Goal: Task Accomplishment & Management: Manage account settings

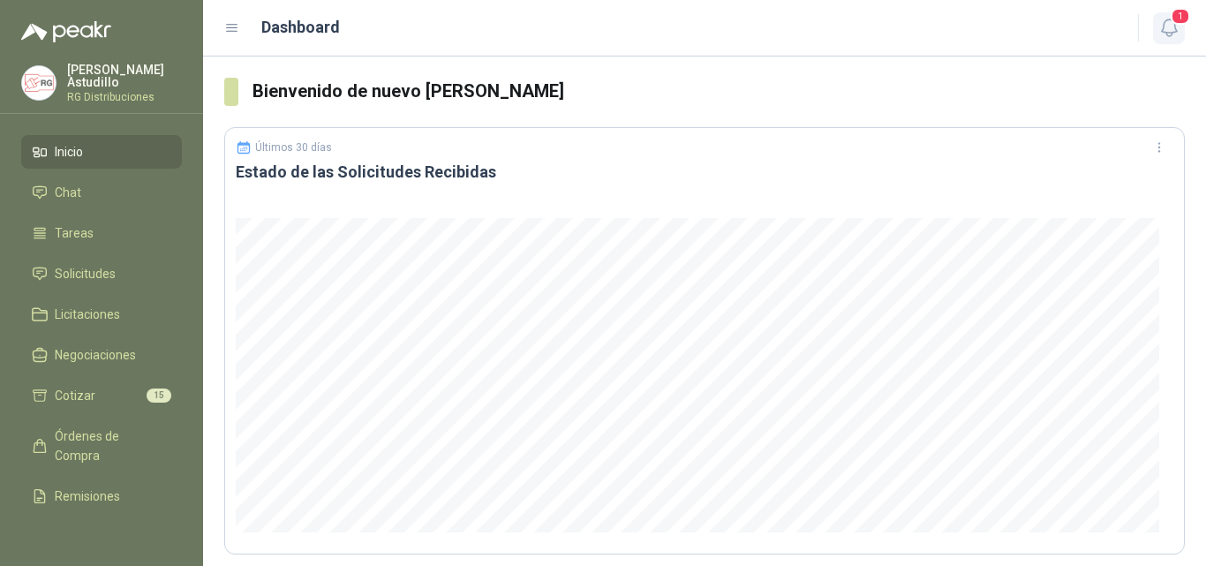
click at [1163, 26] on icon "button" at bounding box center [1168, 27] width 15 height 17
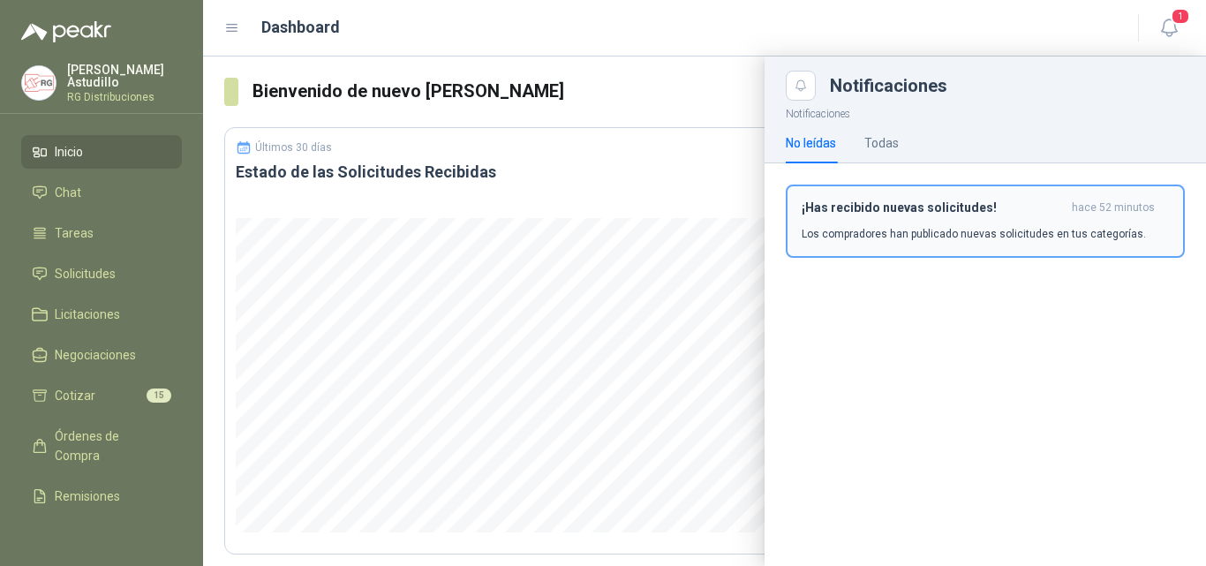
click at [952, 222] on div "¡Has recibido nuevas solicitudes! hace 52 minutos Los compradores han publicado…" at bounding box center [984, 220] width 367 height 41
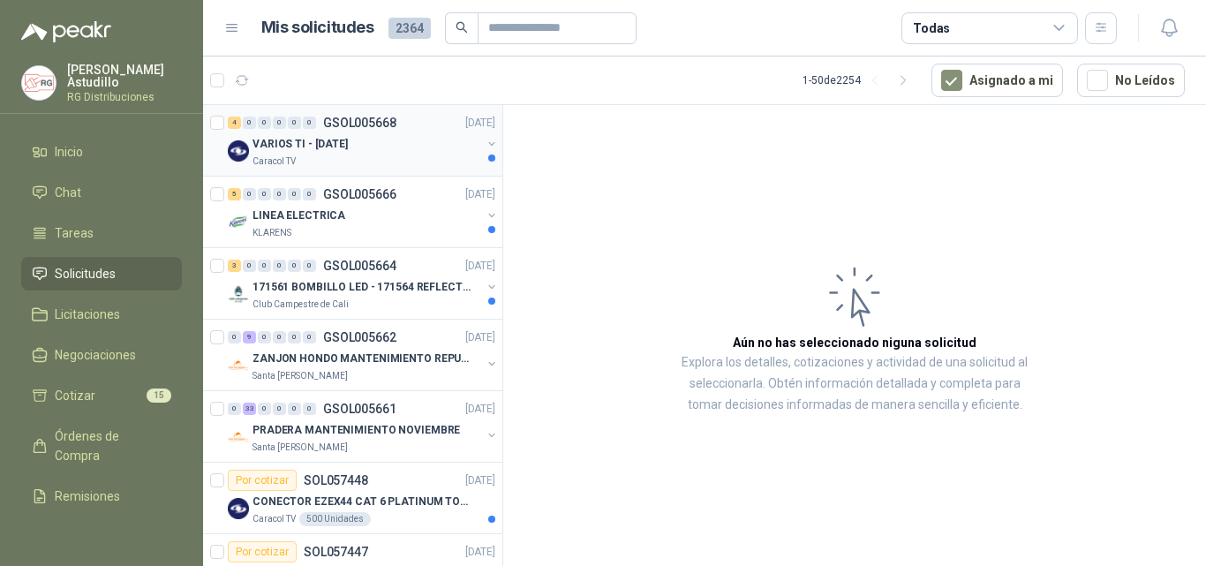
click at [411, 137] on div "VARIOS TI - [DATE]" at bounding box center [366, 143] width 229 height 21
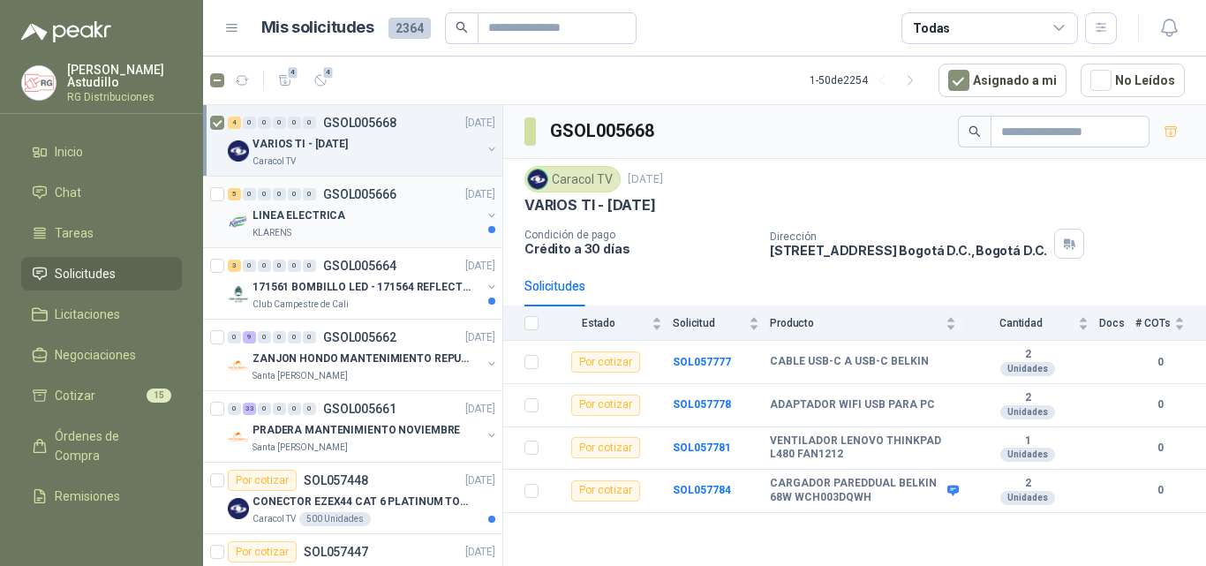
click at [365, 233] on div "KLARENS" at bounding box center [366, 233] width 229 height 14
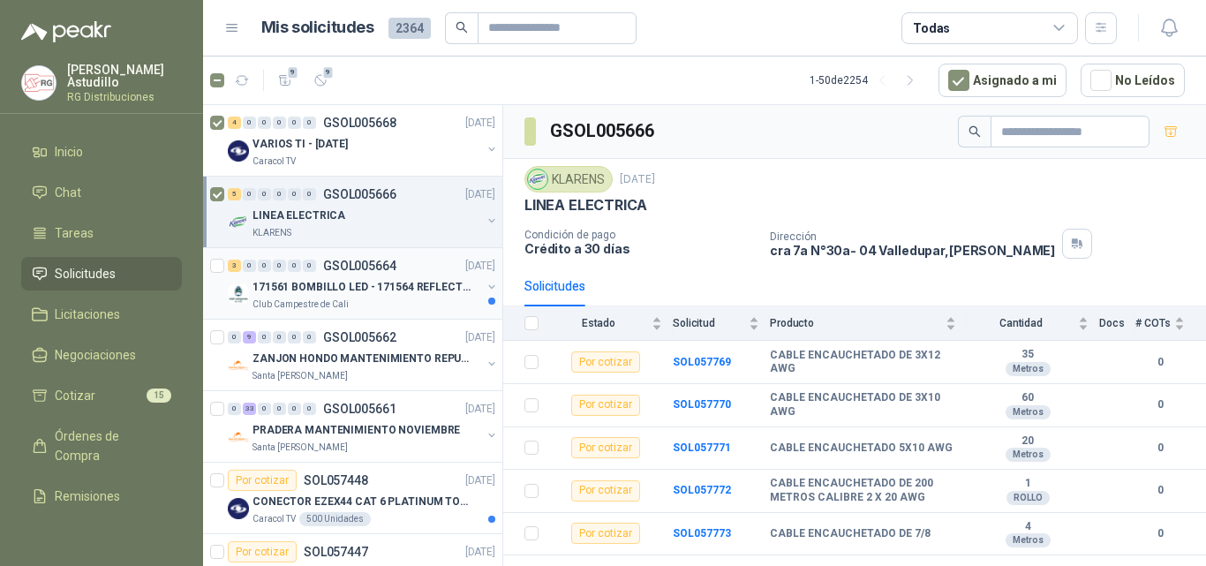
click at [412, 286] on p "171561 BOMBILLO LED - 171564 REFLECTOR 50W" at bounding box center [362, 287] width 220 height 17
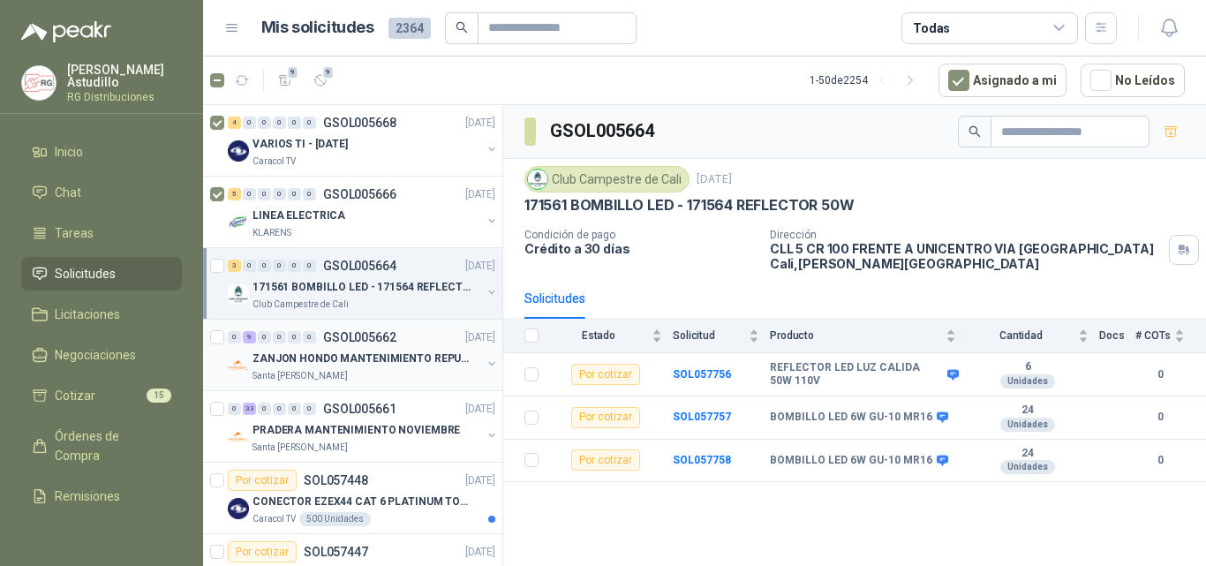
click at [365, 353] on p "ZANJON HONDO MANTENIMIENTO REPUESTOS" at bounding box center [362, 358] width 220 height 17
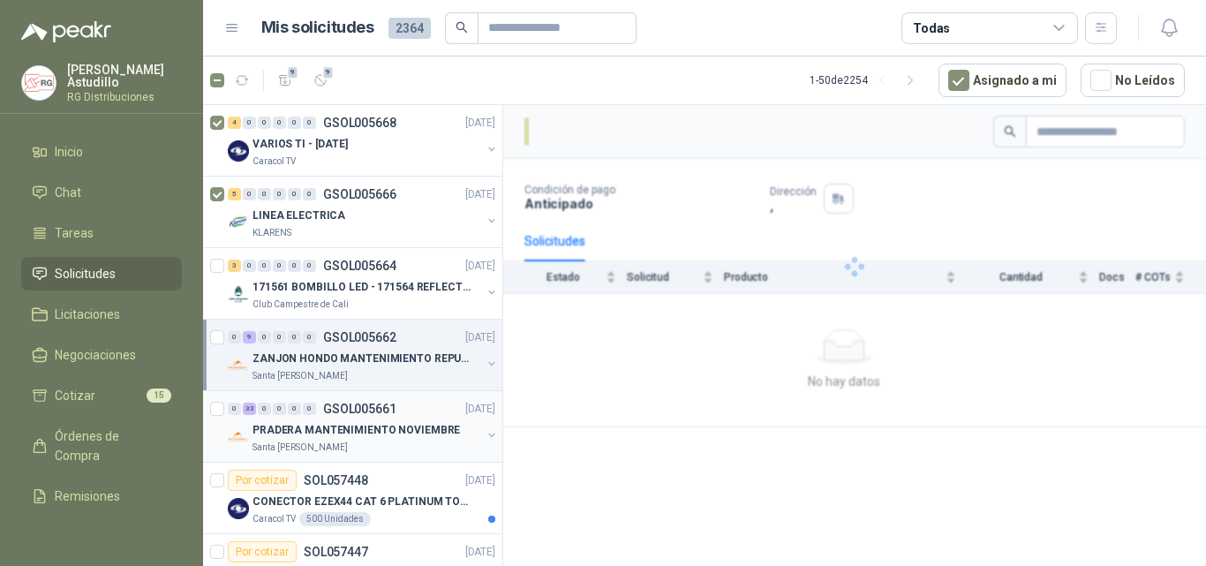
click at [359, 426] on p "PRADERA MANTENIMIENTO NOVIEMBRE" at bounding box center [355, 430] width 207 height 17
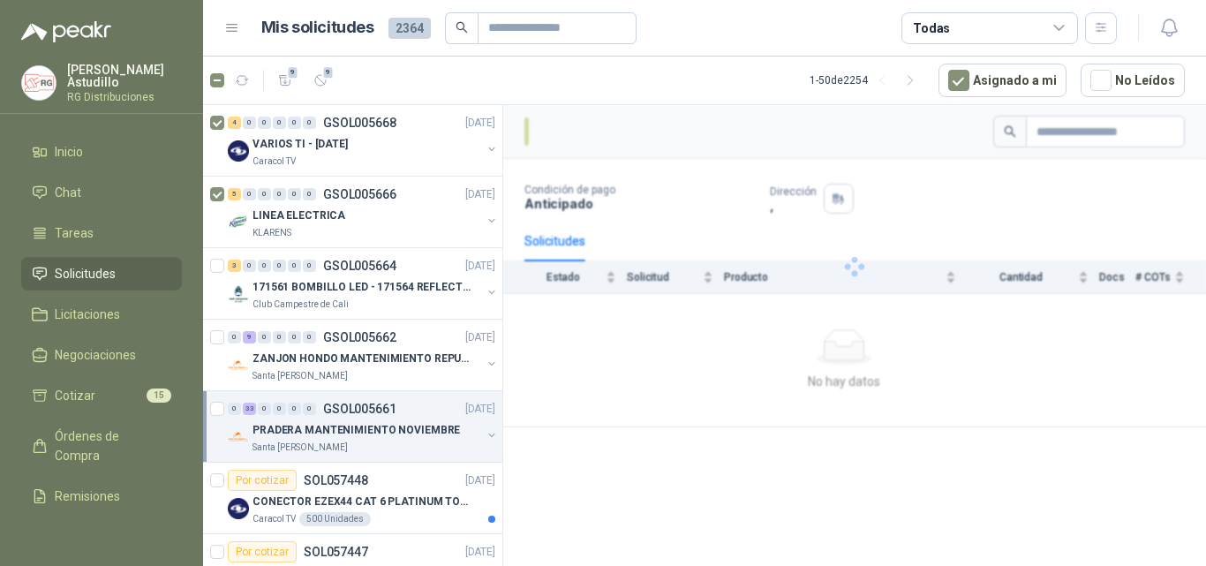
scroll to position [177, 0]
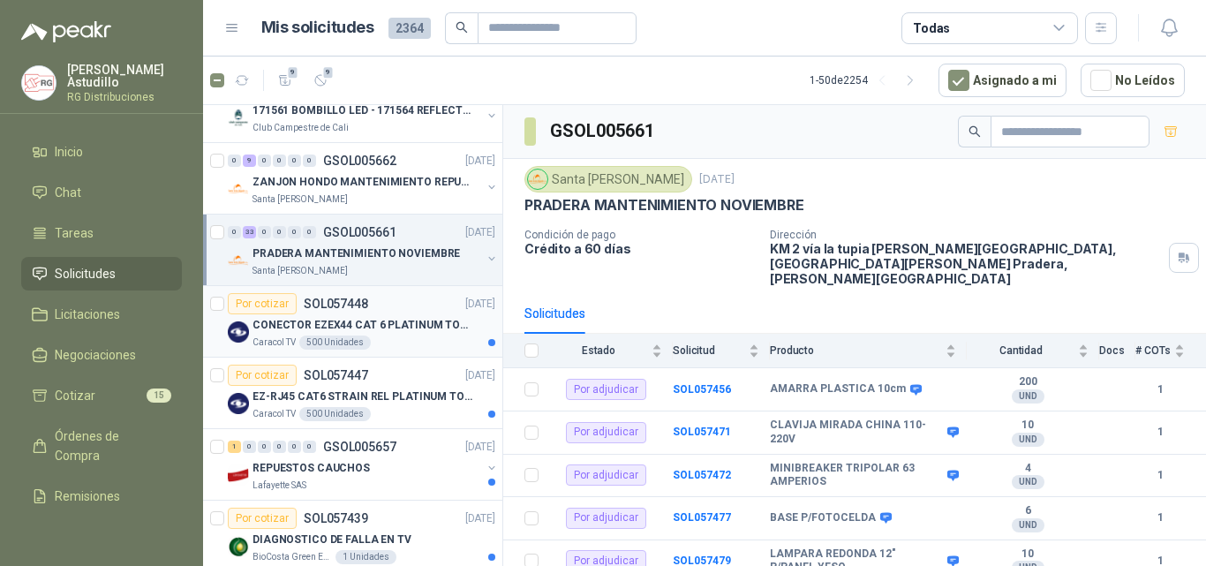
click at [391, 318] on p "CONECTOR EZEX44 CAT 6 PLATINUM TOOLS" at bounding box center [362, 325] width 220 height 17
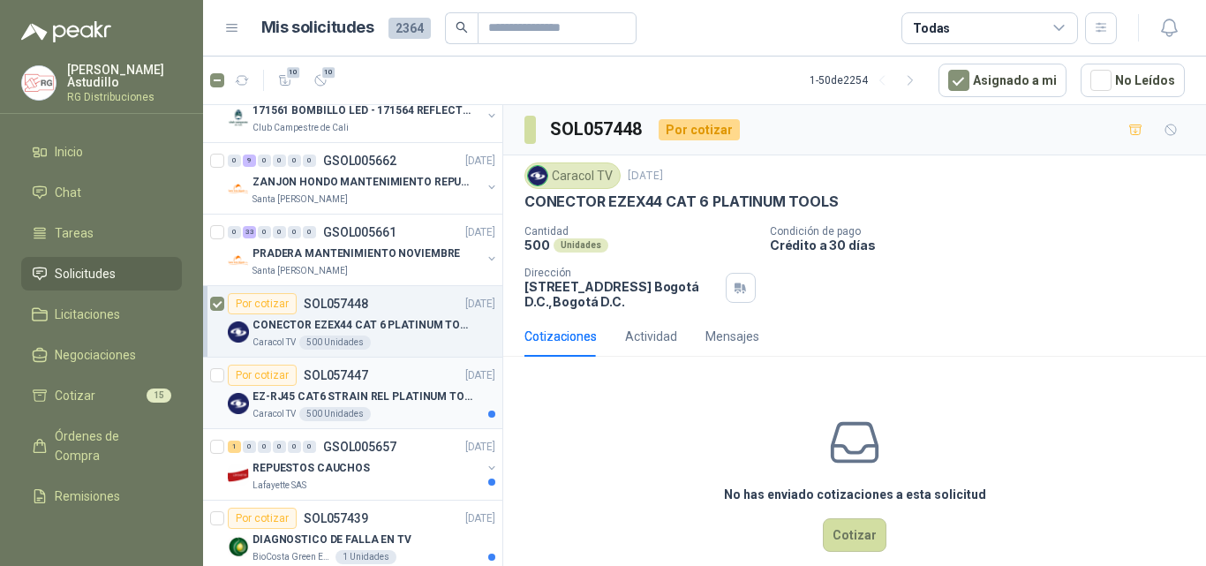
click at [382, 395] on p "EZ-RJ45 CAT6 STRAIN REL PLATINUM TOOLS" at bounding box center [362, 396] width 220 height 17
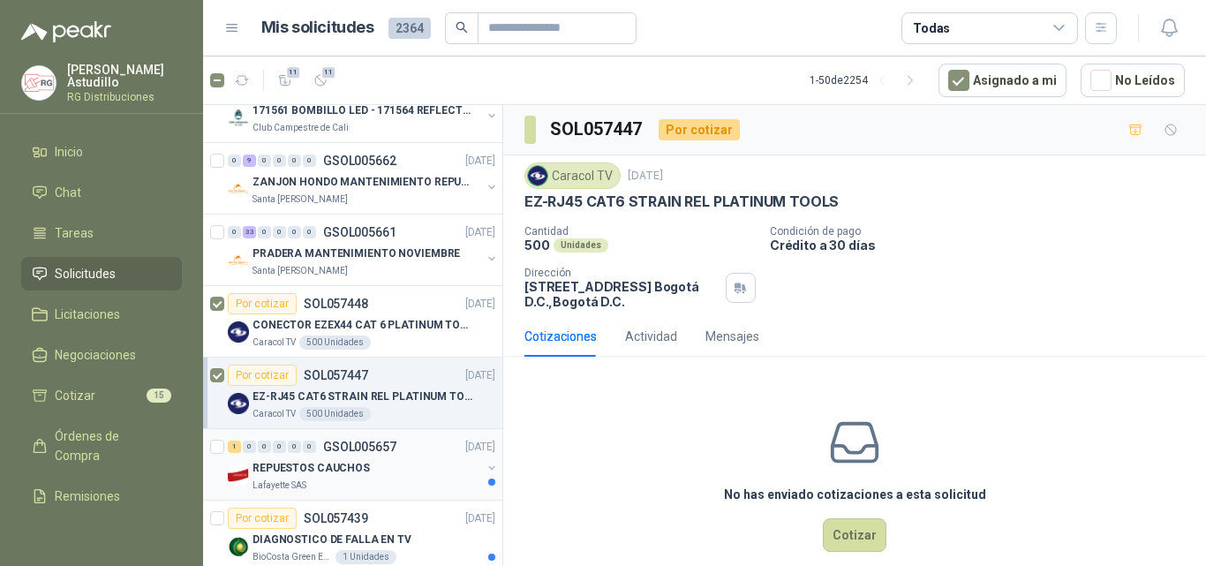
click at [352, 460] on p "REPUESTOS CAUCHOS" at bounding box center [310, 468] width 117 height 17
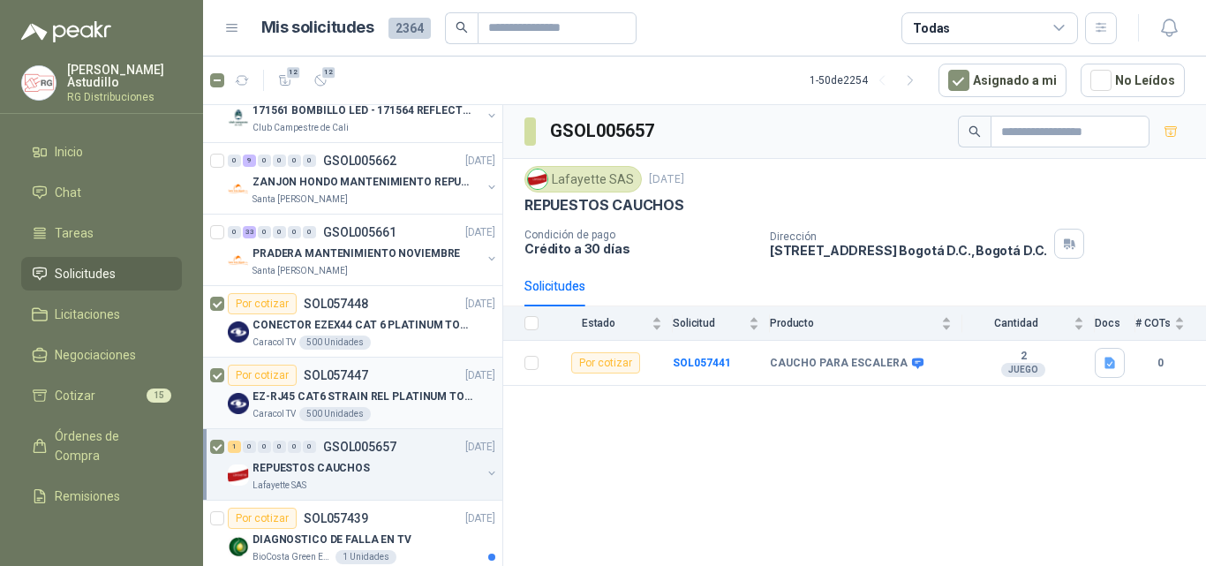
scroll to position [353, 0]
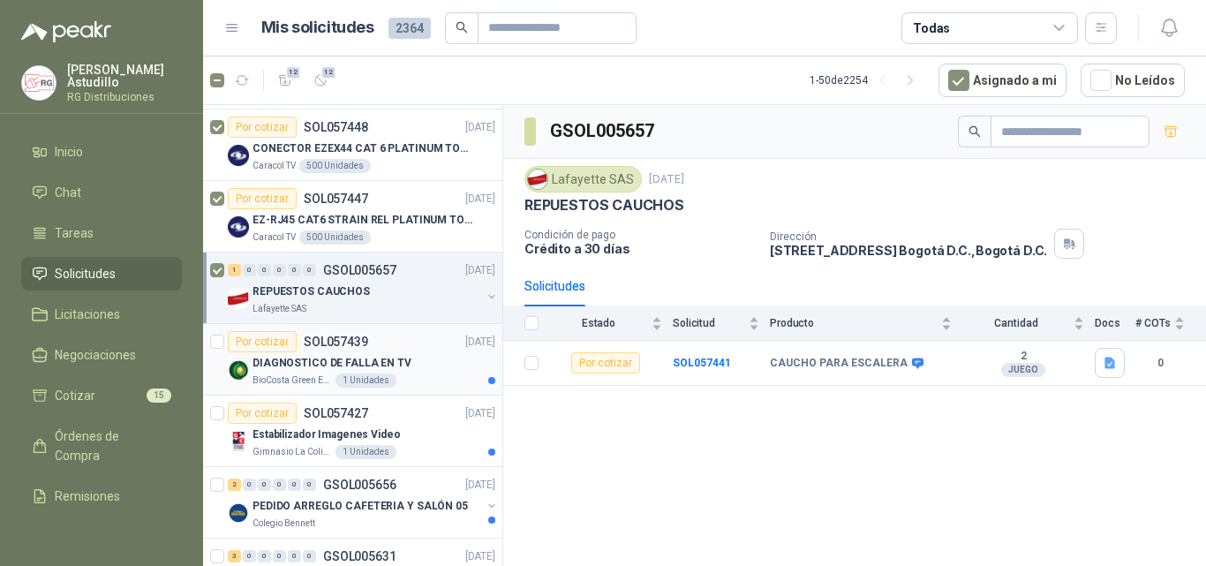
click at [383, 362] on p "DIAGNOSTICO DE FALLA EN TV" at bounding box center [331, 363] width 159 height 17
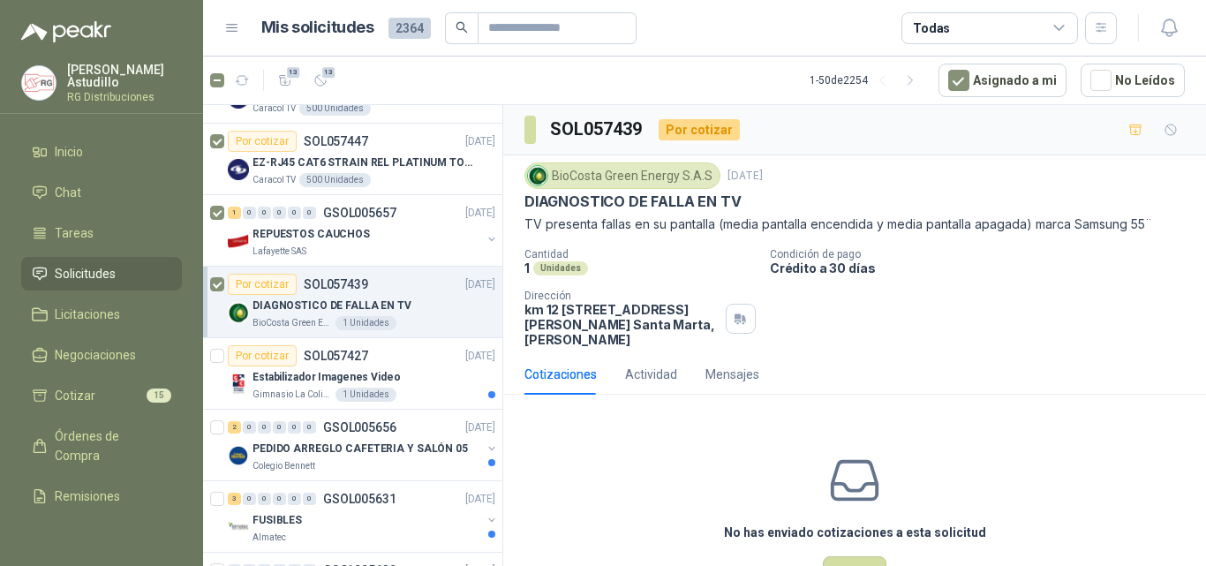
scroll to position [441, 0]
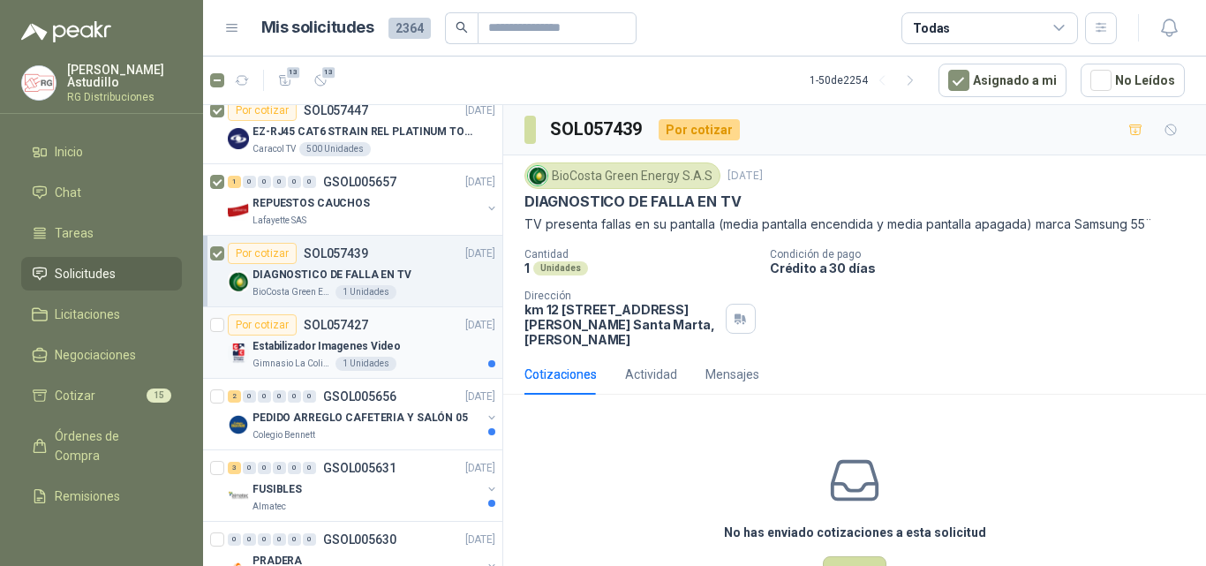
click at [380, 350] on p "Estabilizador Imagenes Video" at bounding box center [326, 346] width 148 height 17
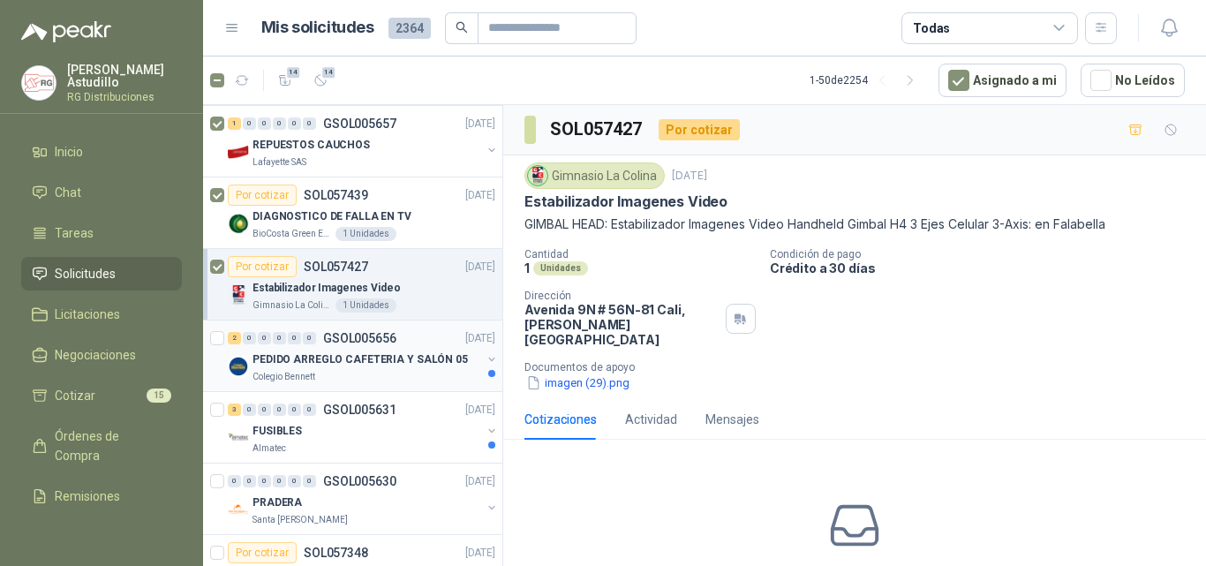
scroll to position [530, 0]
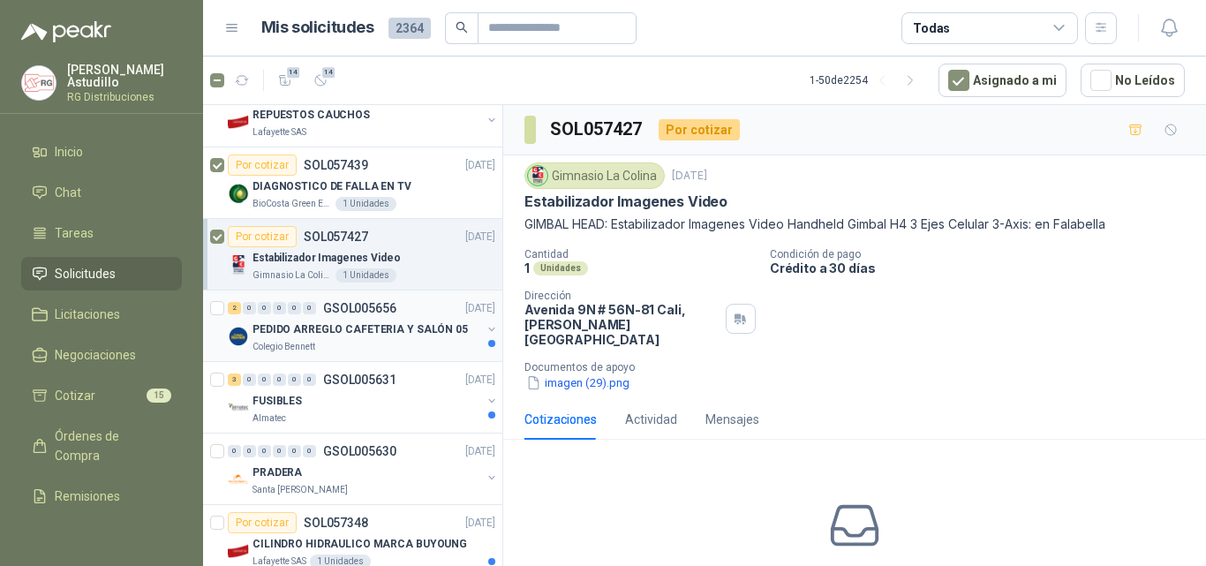
click at [372, 328] on p "PEDIDO ARREGLO CAFETERIA Y SALÓN 05" at bounding box center [359, 329] width 215 height 17
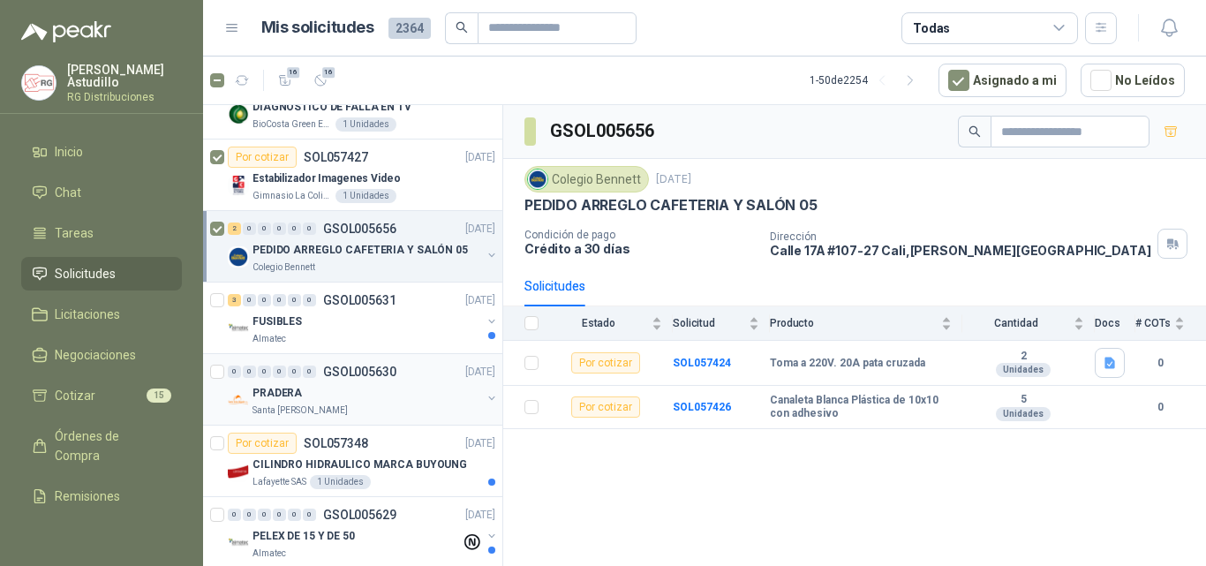
scroll to position [706, 0]
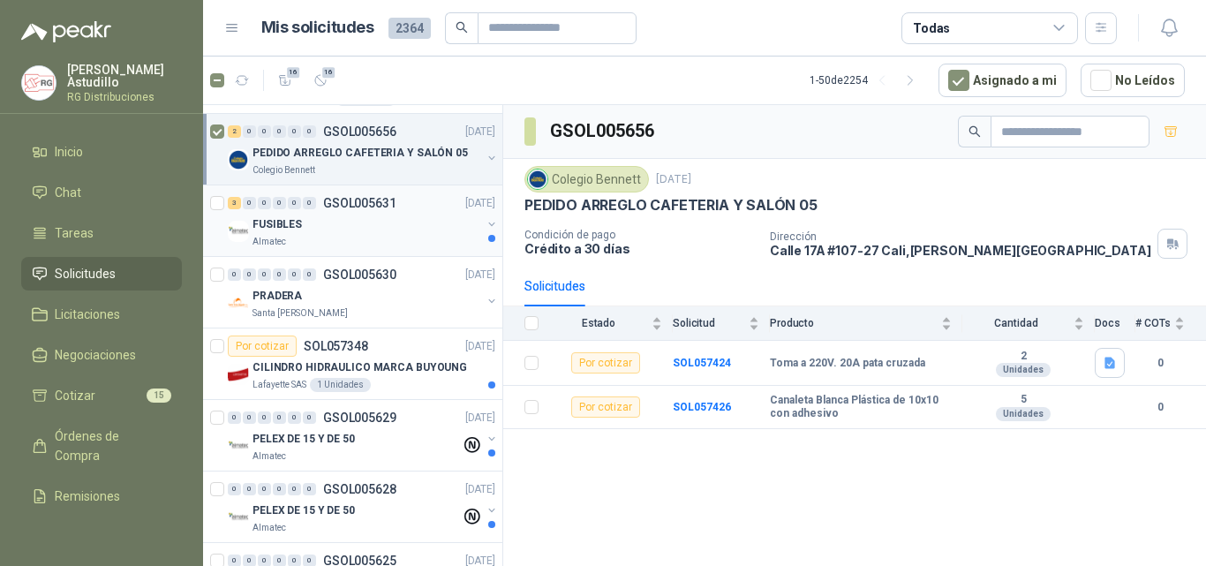
drag, startPoint x: 373, startPoint y: 234, endPoint x: 363, endPoint y: 234, distance: 10.6
click at [371, 234] on div "FUSIBLES" at bounding box center [366, 224] width 229 height 21
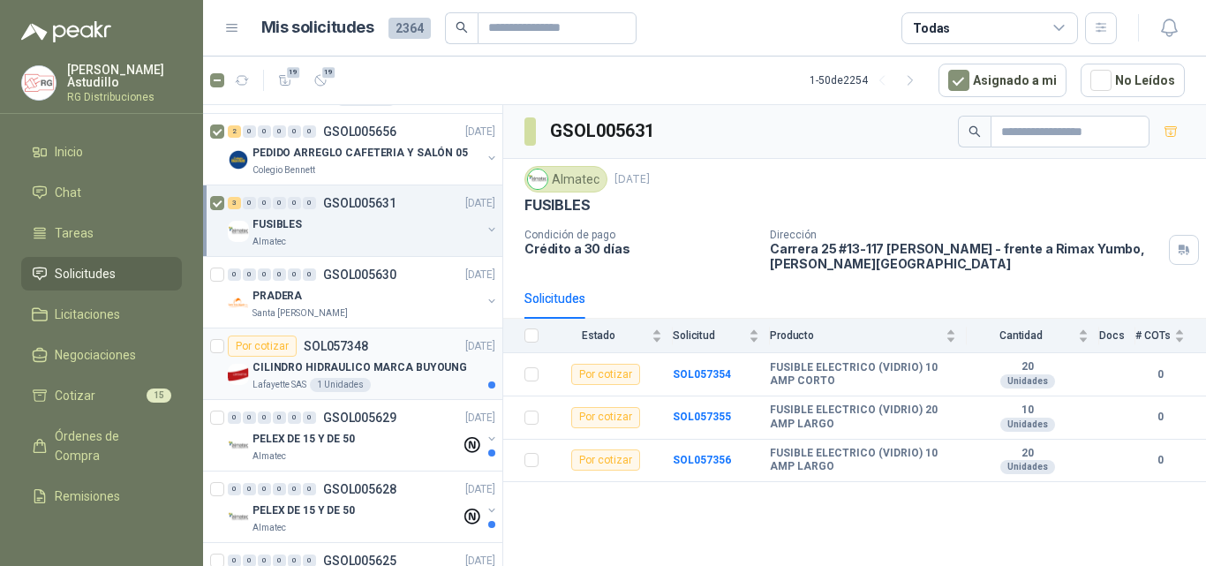
click at [383, 361] on p "CILINDRO HIDRAULICO MARCA BUYOUNG" at bounding box center [359, 367] width 214 height 17
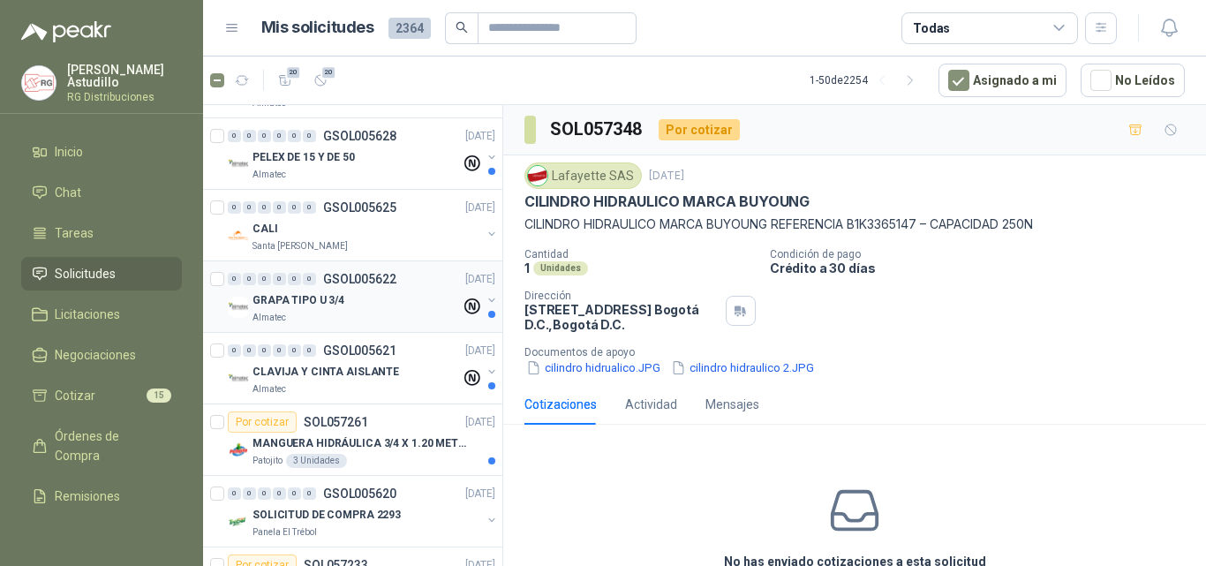
scroll to position [971, 0]
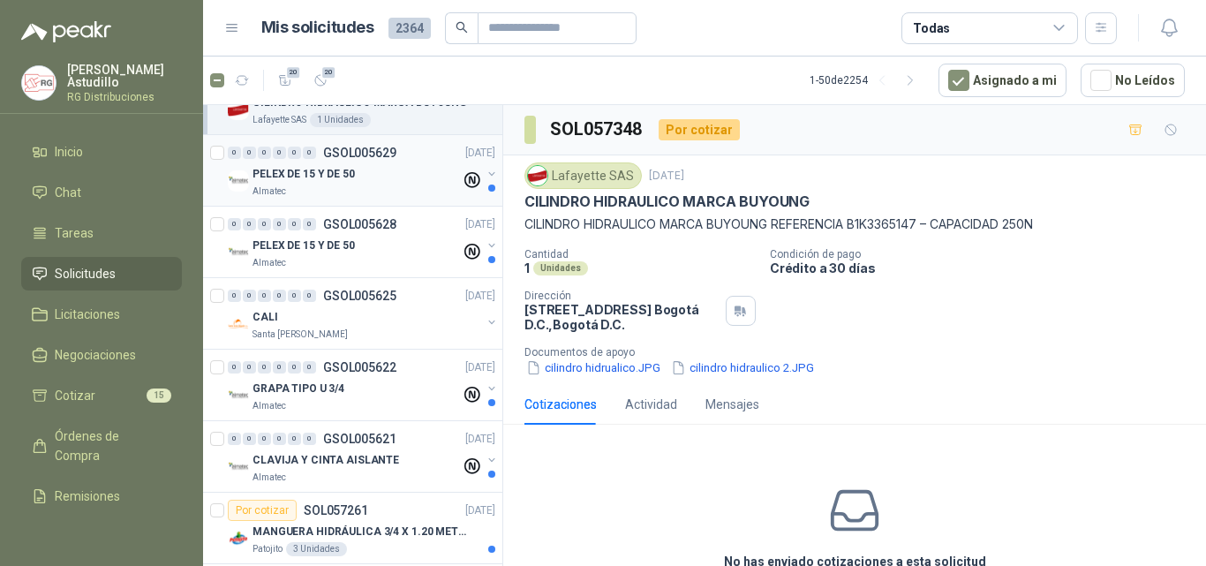
click at [358, 181] on div "PELEX DE 15 Y DE 50" at bounding box center [356, 173] width 208 height 21
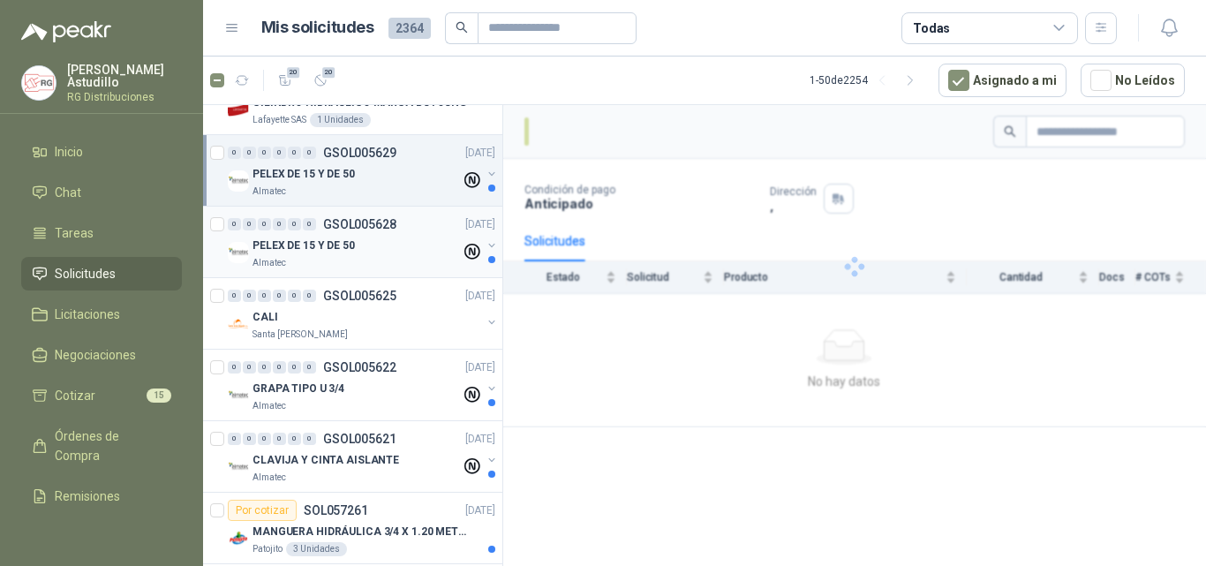
click at [368, 260] on div "Almatec" at bounding box center [356, 263] width 208 height 14
click at [369, 176] on div "PELEX DE 15 Y DE 50" at bounding box center [356, 173] width 208 height 21
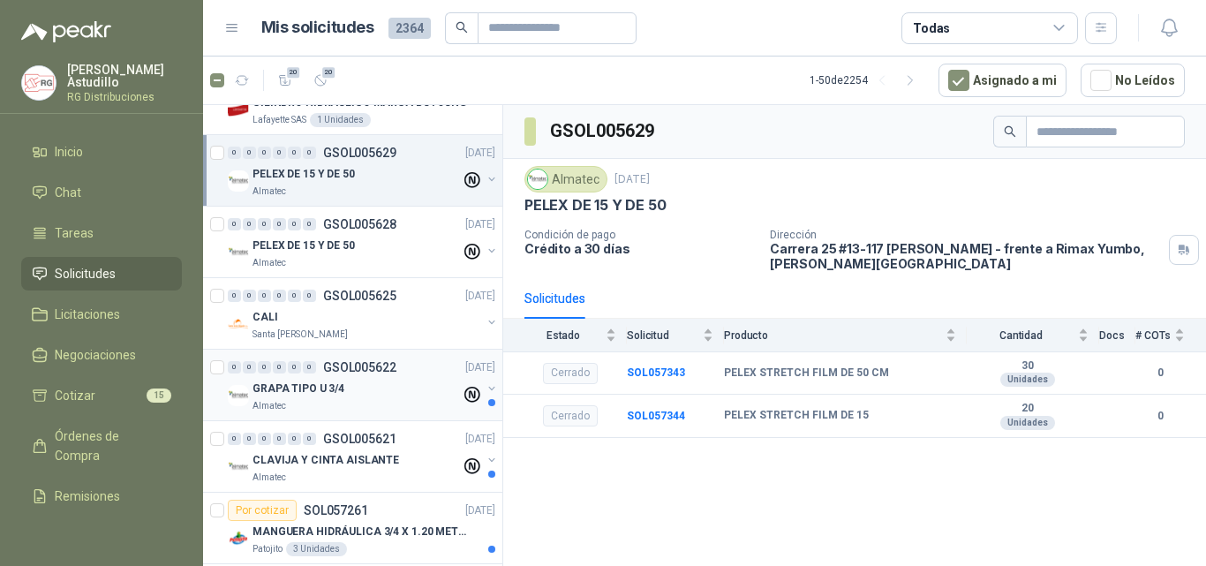
click at [364, 394] on div "GRAPA TIPO U 3/4" at bounding box center [356, 388] width 208 height 21
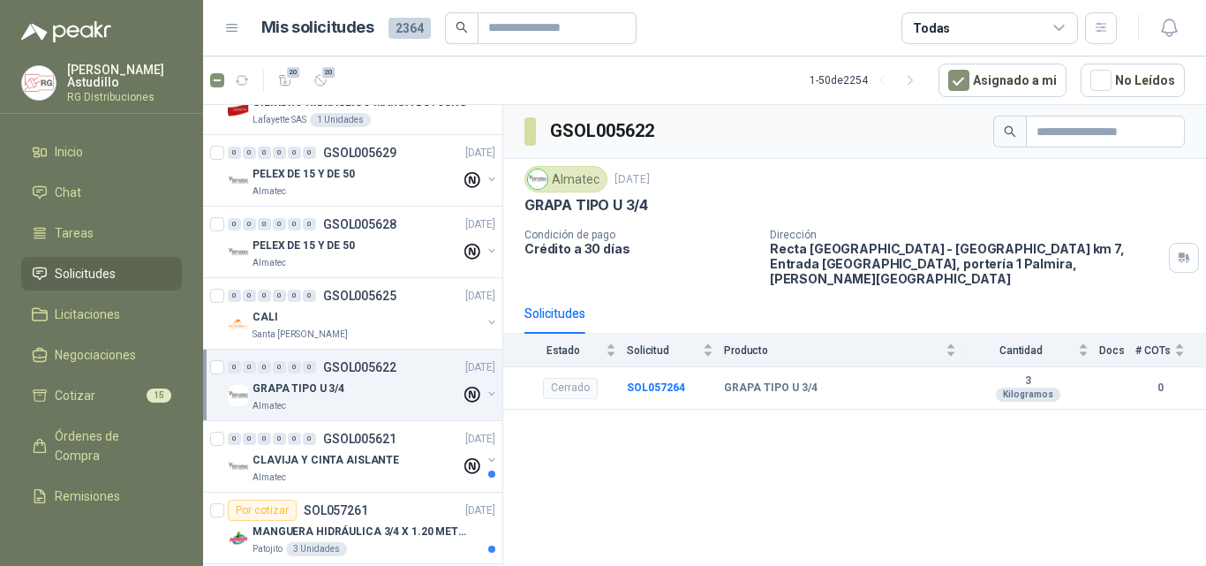
scroll to position [1059, 0]
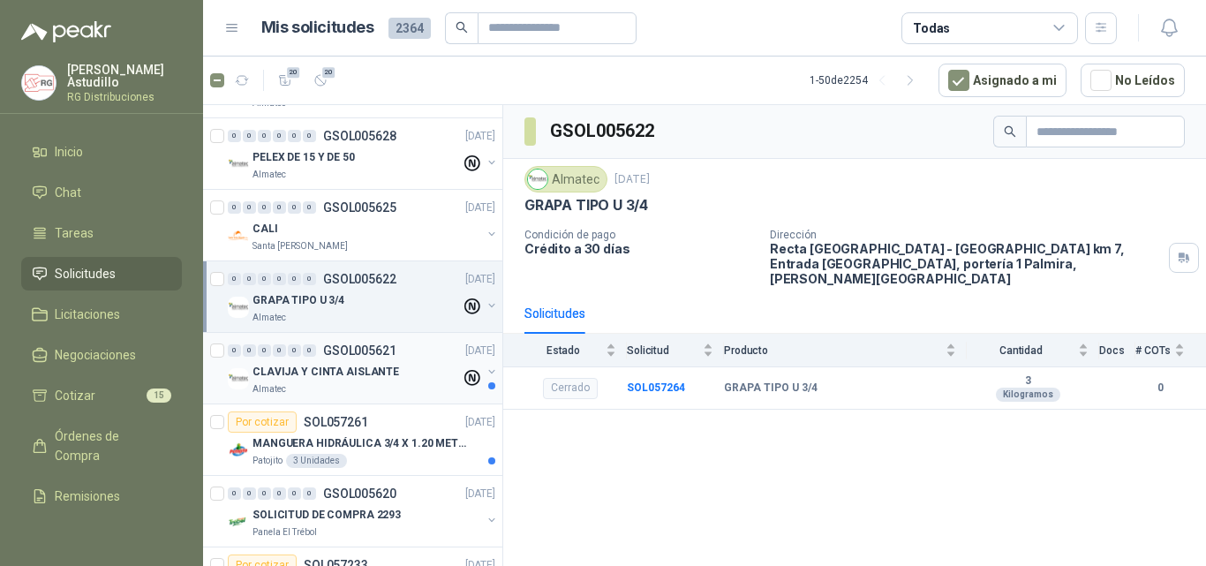
click at [372, 373] on p "CLAVIJA Y CINTA AISLANTE" at bounding box center [325, 372] width 147 height 17
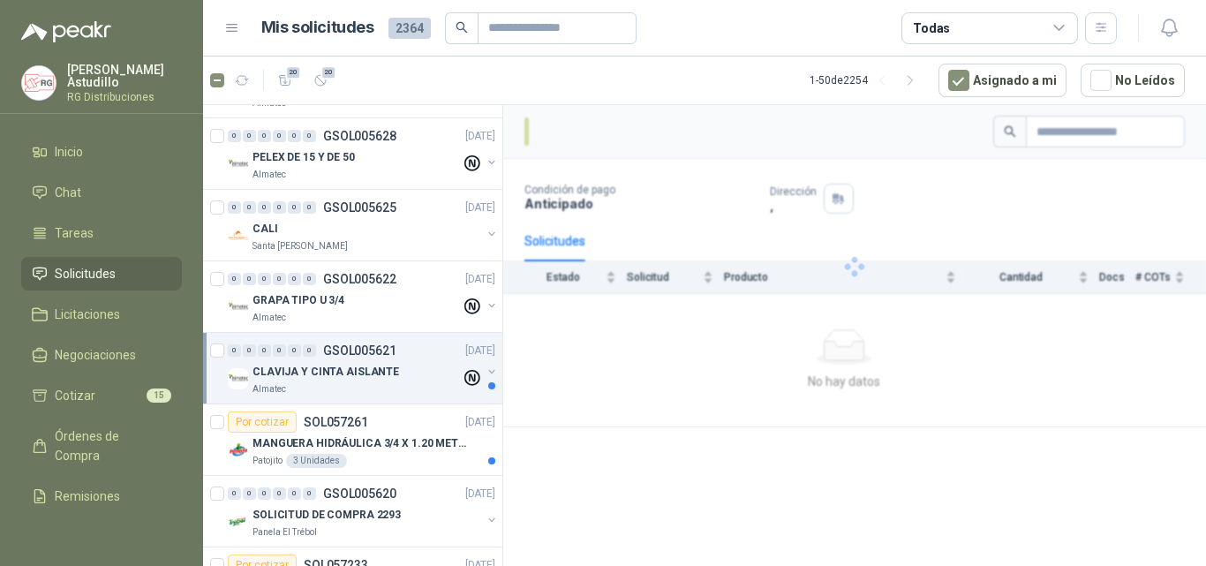
scroll to position [1147, 0]
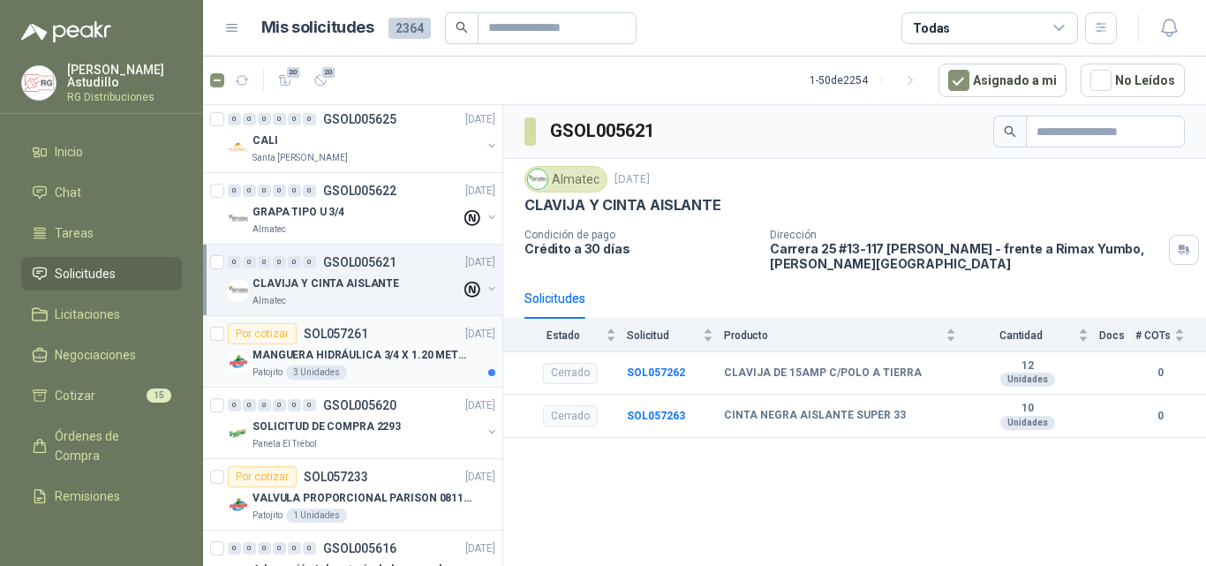
click at [366, 353] on p "MANGUERA HIDRÁULICA 3/4 X 1.20 METROS DE LONGITUD HR-HR-ACOPLADA" at bounding box center [362, 355] width 220 height 17
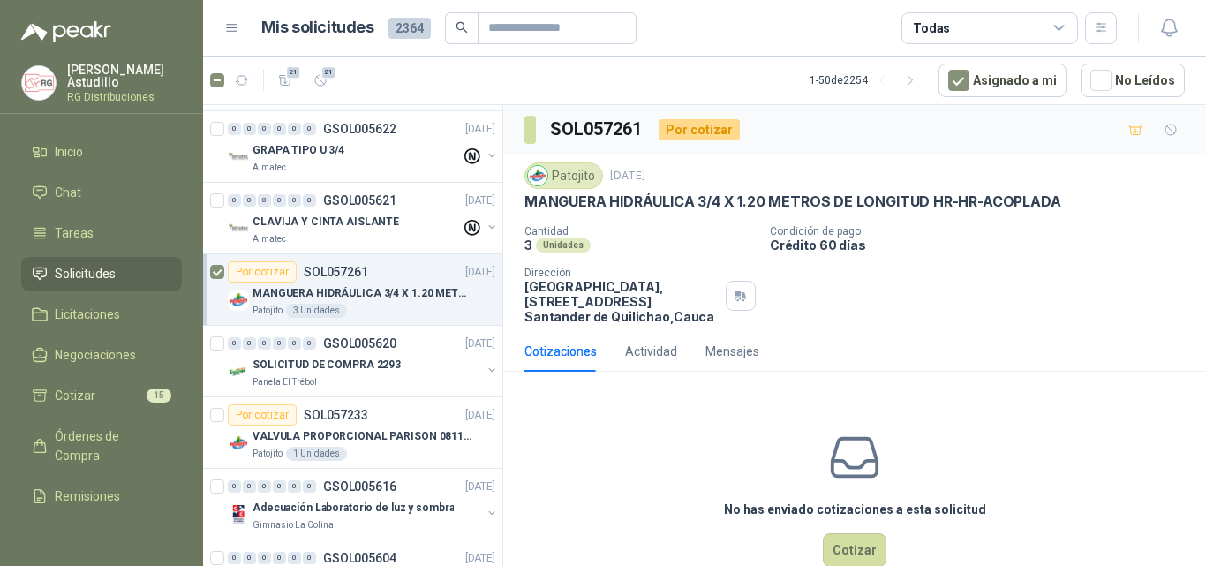
scroll to position [1236, 0]
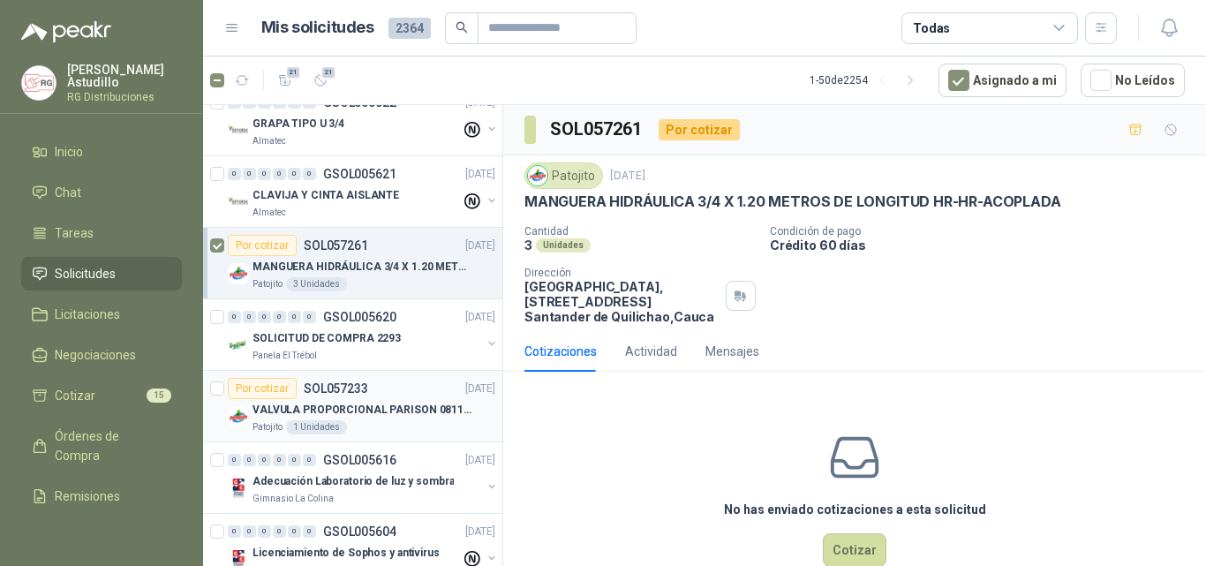
click at [390, 395] on div "Por cotizar SOL057233 [DATE]" at bounding box center [361, 388] width 267 height 21
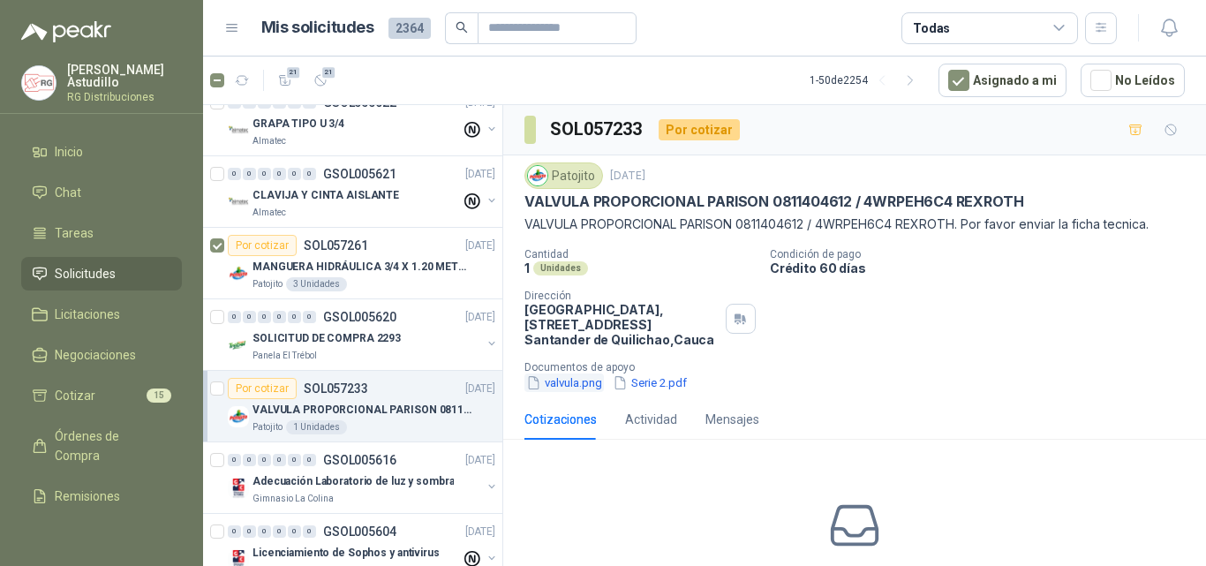
click at [588, 385] on button "valvula.png" at bounding box center [563, 382] width 79 height 19
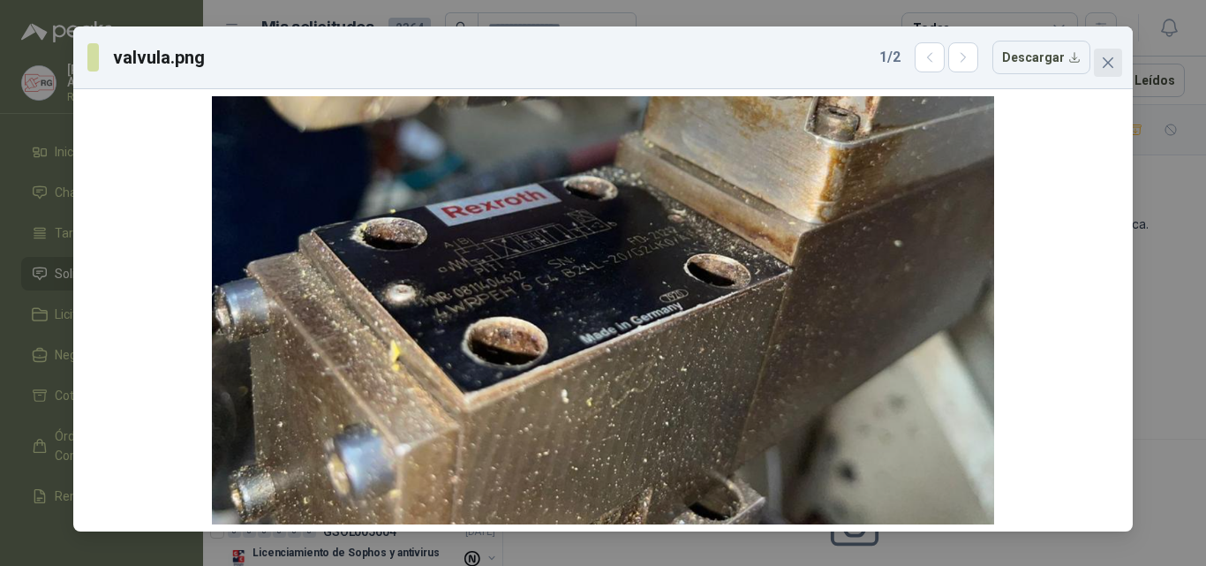
click at [1108, 63] on icon "close" at bounding box center [1107, 62] width 11 height 11
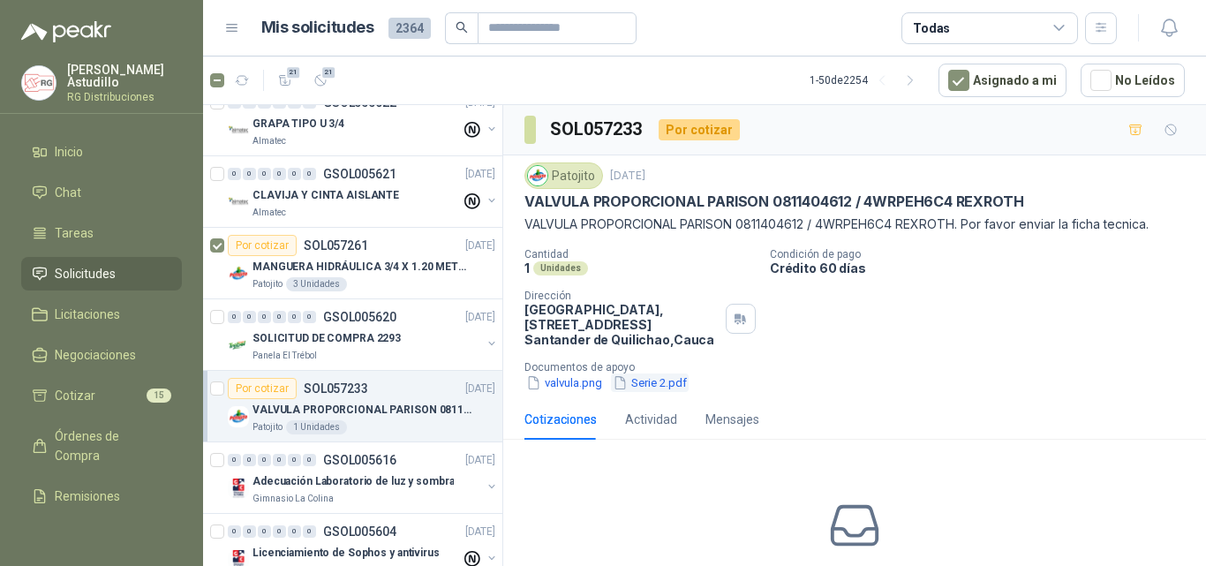
click at [661, 387] on button "Serie 2.pdf" at bounding box center [650, 382] width 78 height 19
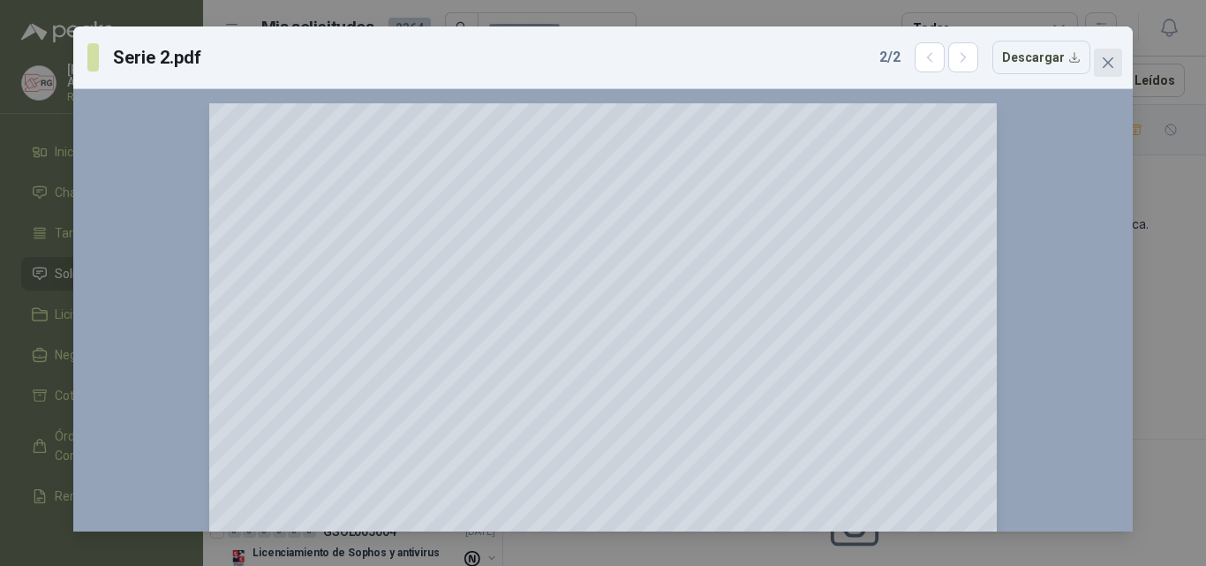
click at [1112, 69] on icon "close" at bounding box center [1108, 63] width 14 height 14
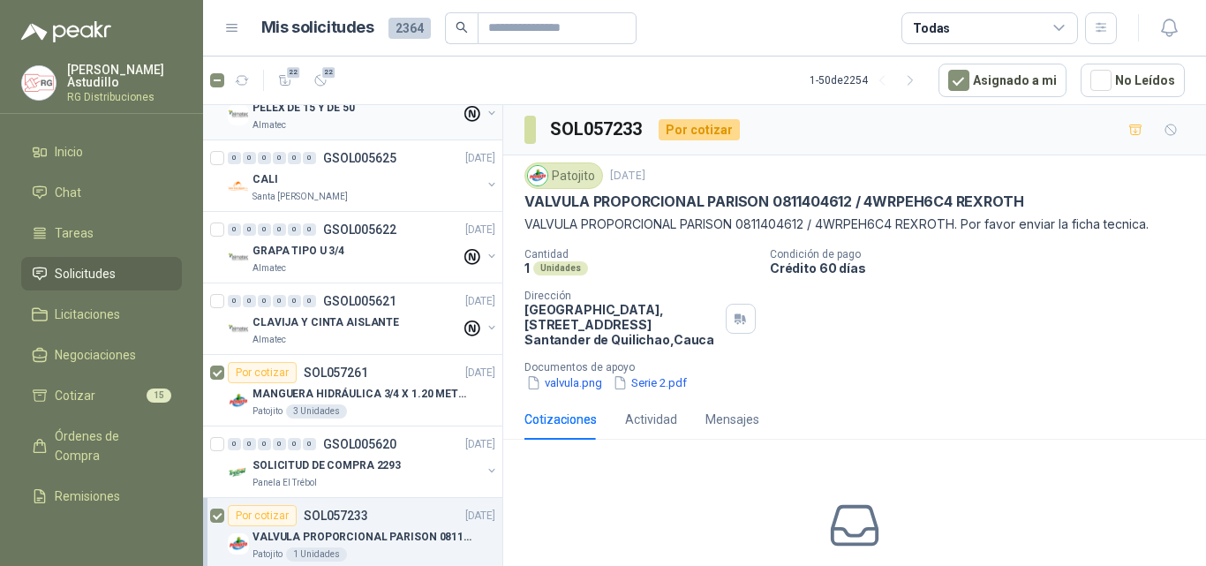
scroll to position [1059, 0]
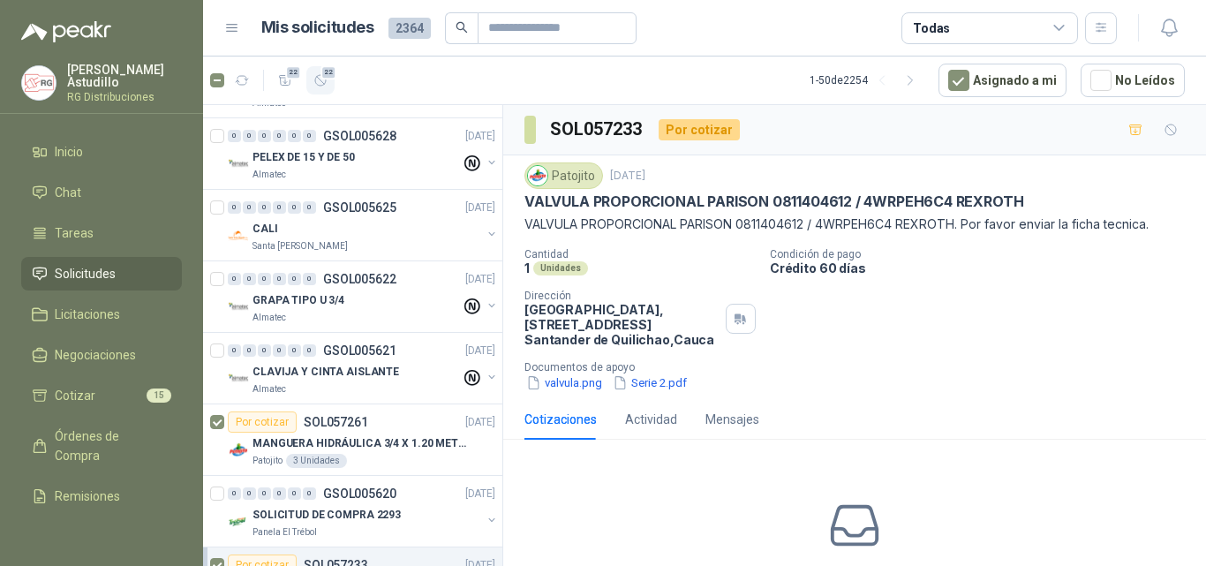
click at [326, 79] on span "22" at bounding box center [328, 72] width 17 height 14
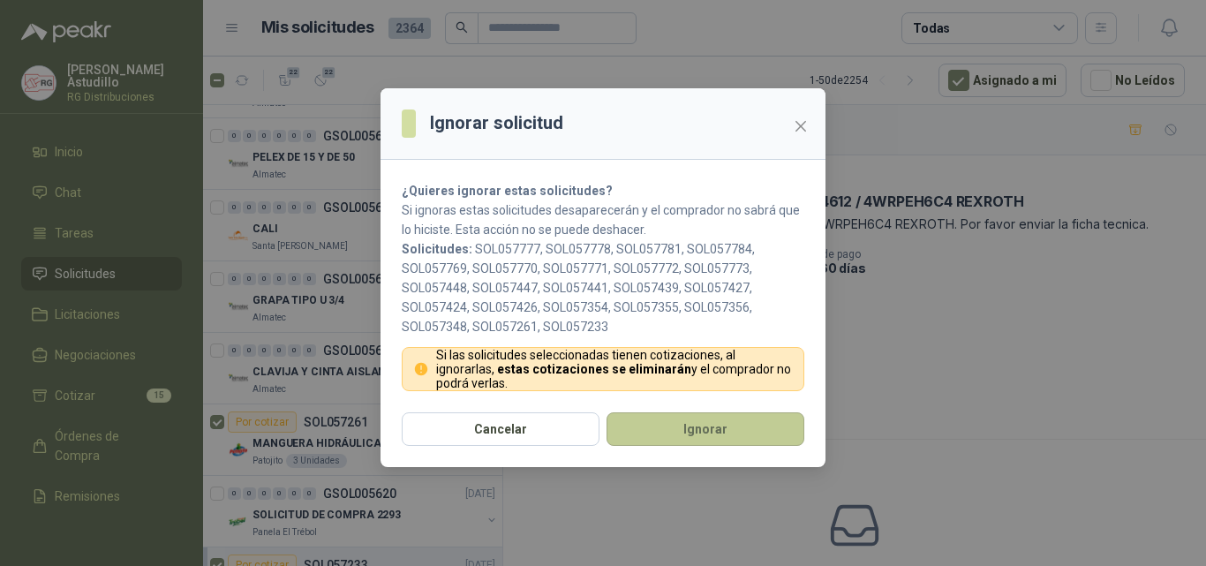
click at [661, 433] on button "Ignorar" at bounding box center [705, 429] width 198 height 34
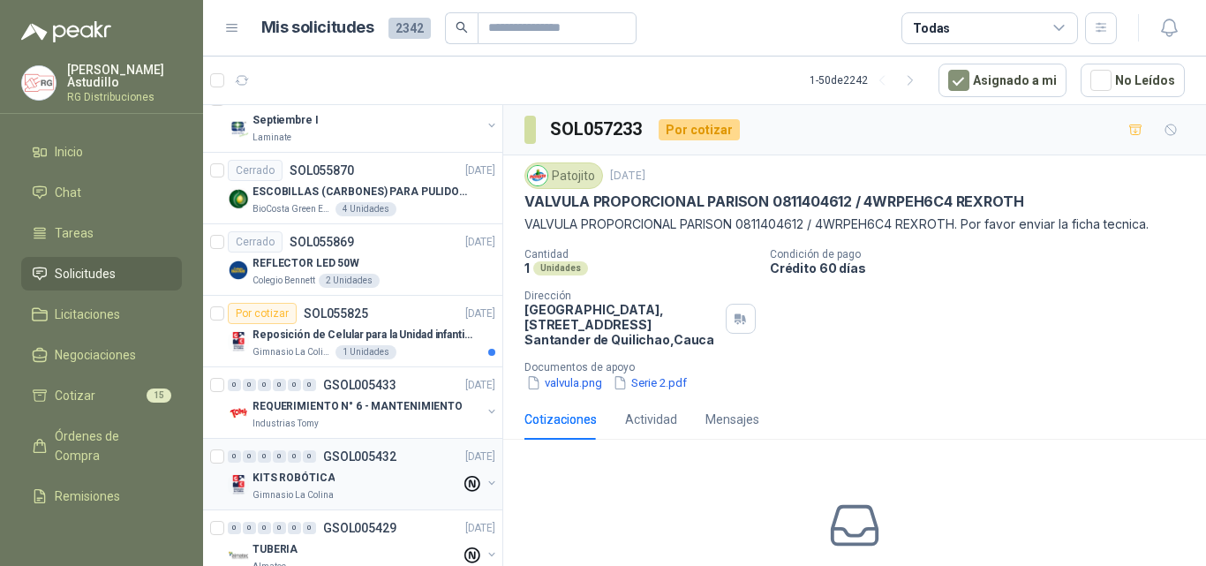
scroll to position [1757, 0]
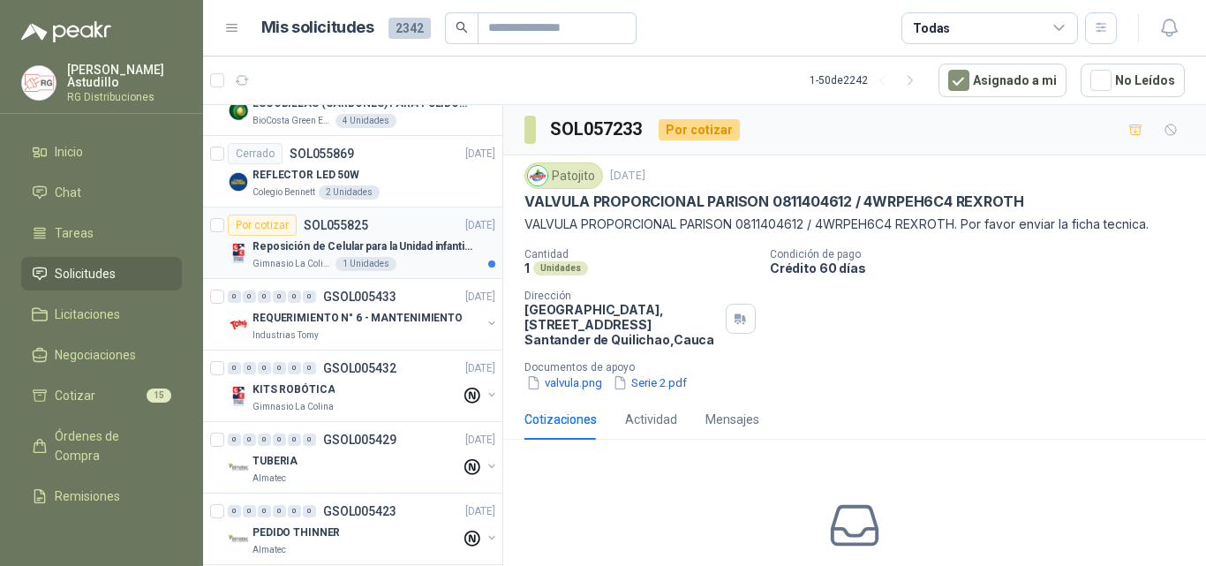
click at [409, 239] on p "Reposición de Celular para la Unidad infantil (con forro, y vidrio protector)" at bounding box center [362, 246] width 220 height 17
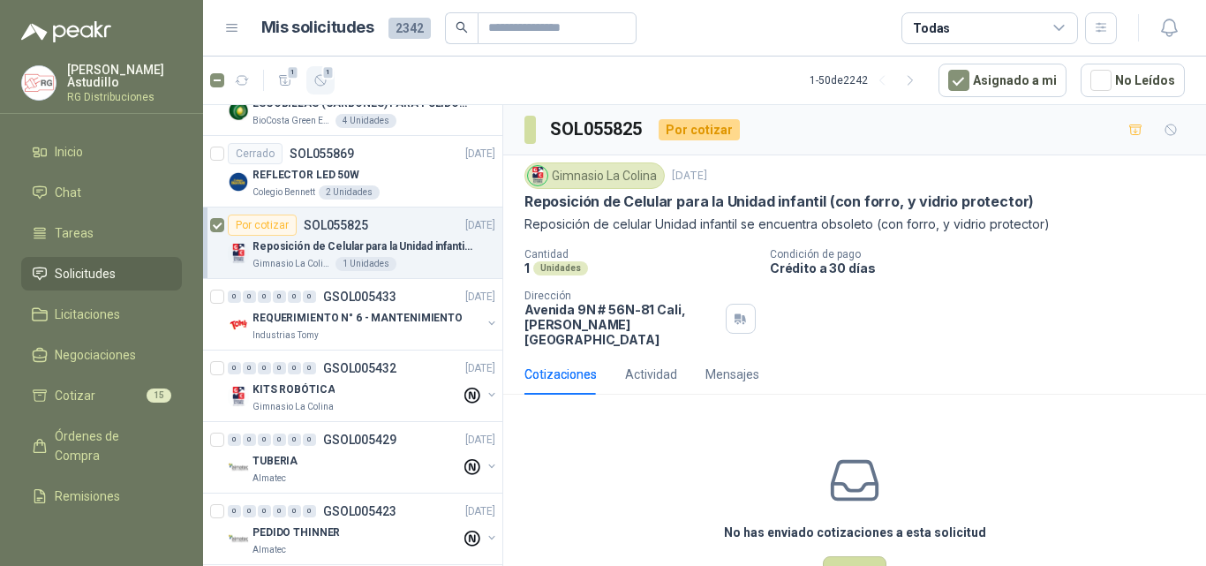
click at [317, 78] on icon "button" at bounding box center [320, 80] width 15 height 15
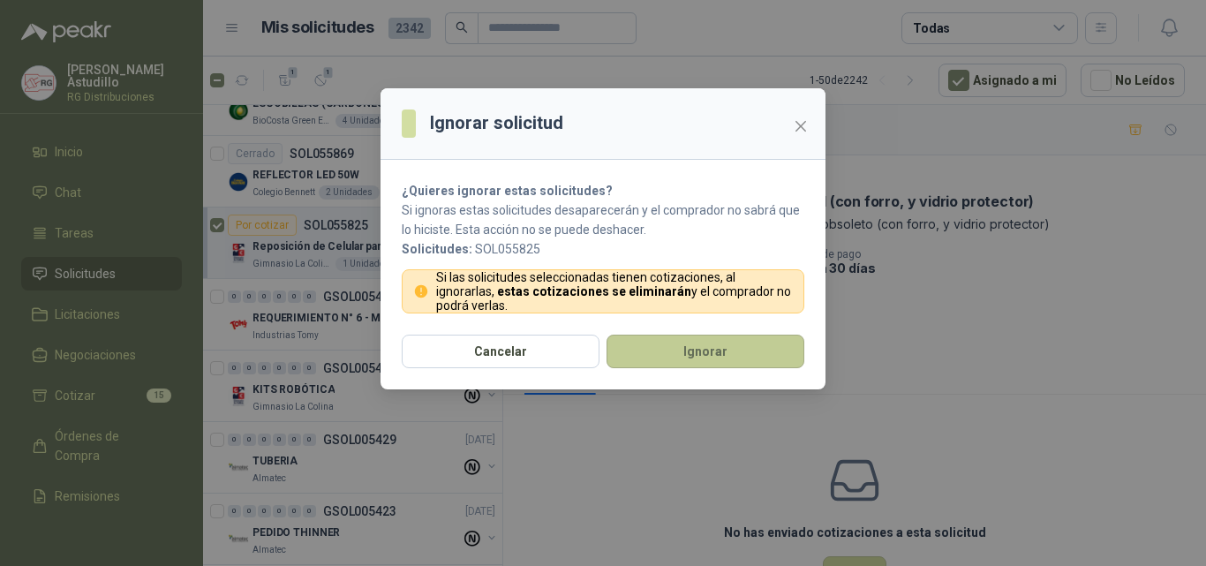
click at [679, 356] on button "Ignorar" at bounding box center [705, 352] width 198 height 34
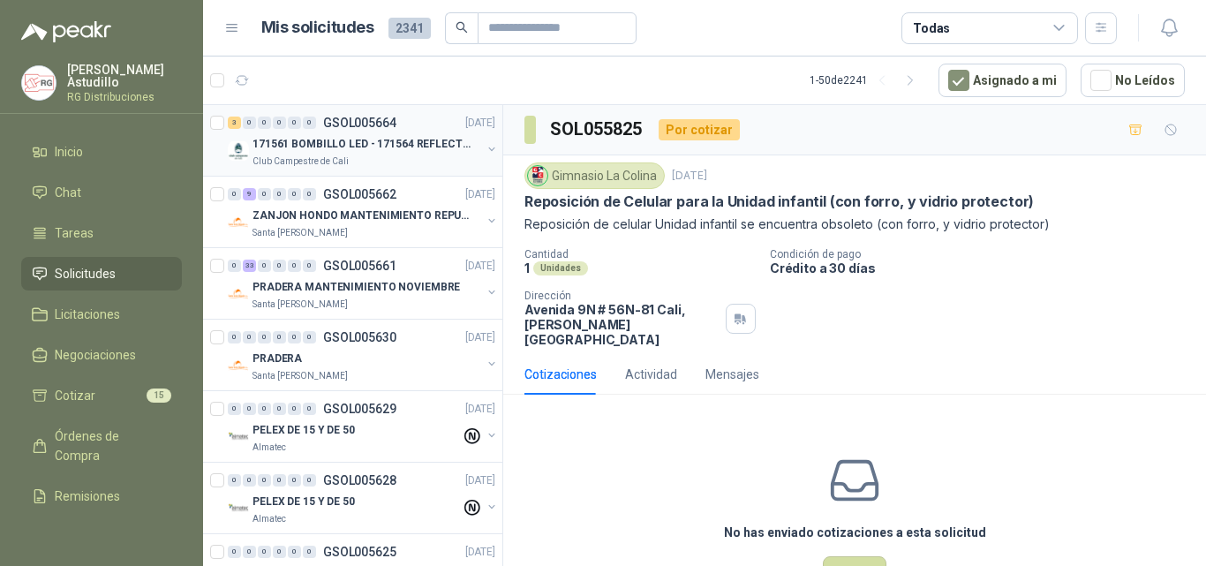
click at [384, 126] on p "GSOL005664" at bounding box center [359, 123] width 73 height 12
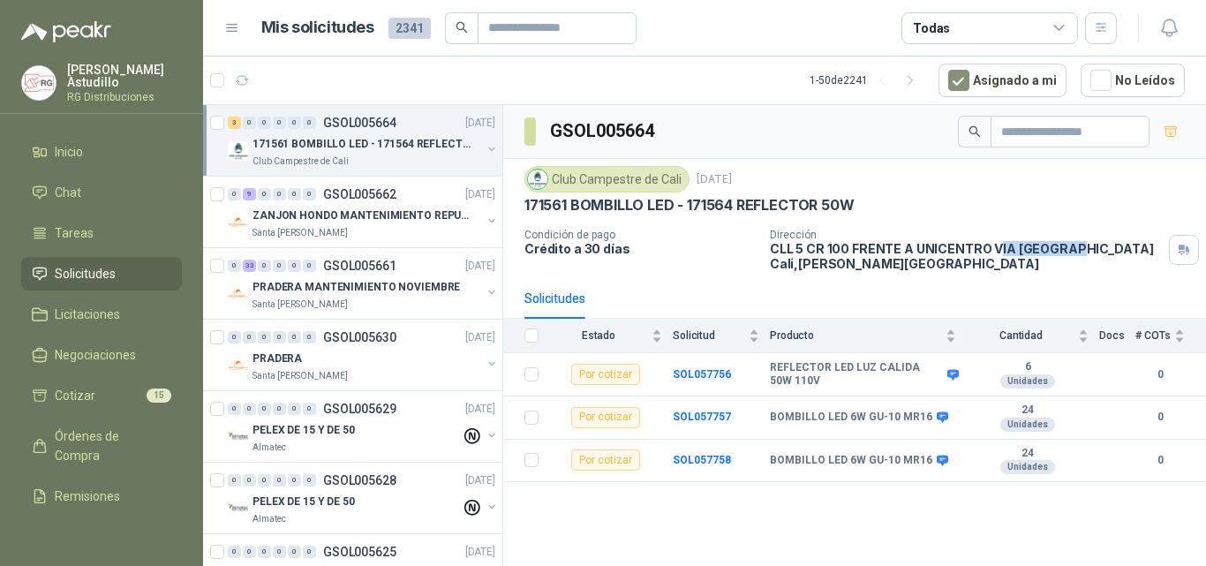
drag, startPoint x: 993, startPoint y: 243, endPoint x: 1086, endPoint y: 275, distance: 98.3
click at [1068, 242] on p "CLL 5 CR 100 FRENTE A UNICENTRO VIA [GEOGRAPHIC_DATA] [GEOGRAPHIC_DATA] , [PERS…" at bounding box center [966, 256] width 392 height 30
click at [1087, 280] on div "Solicitudes" at bounding box center [854, 298] width 660 height 41
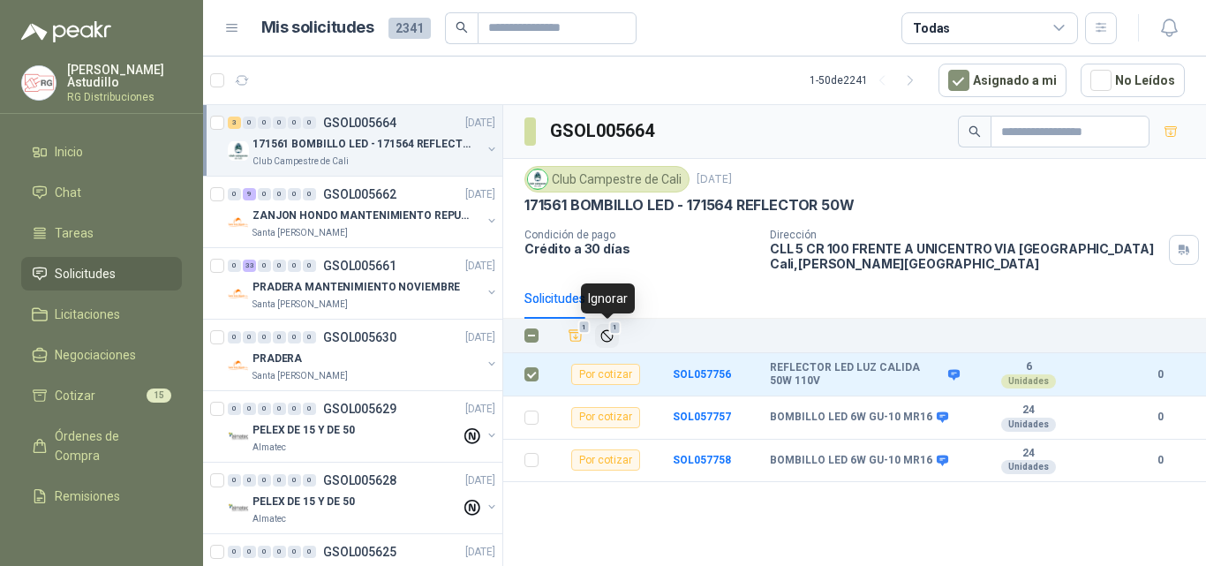
click at [613, 331] on span "1" at bounding box center [615, 327] width 12 height 14
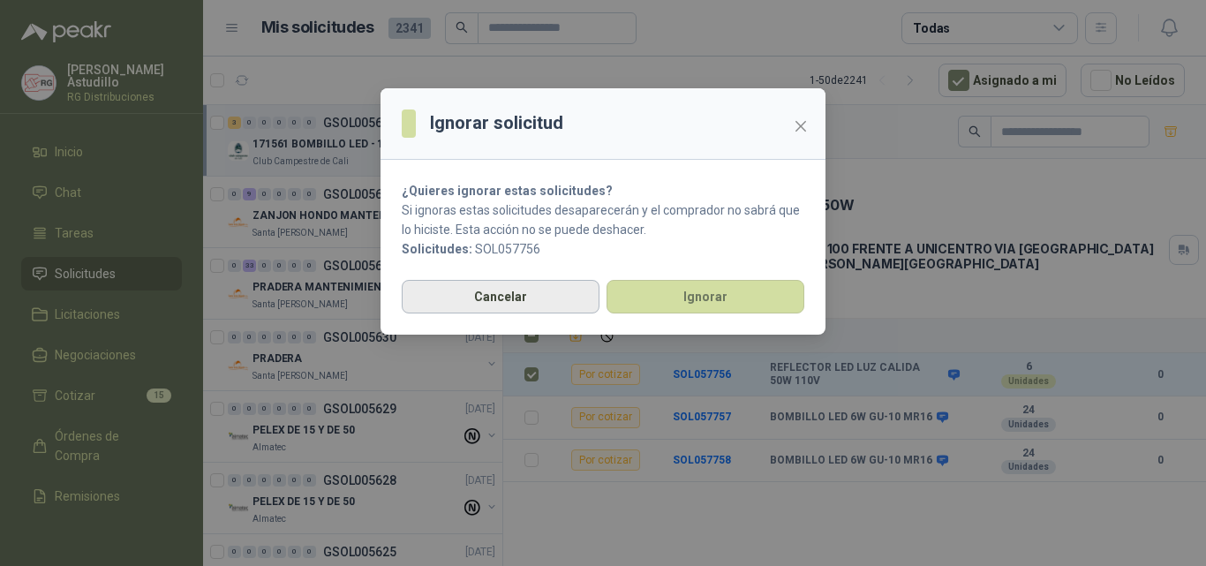
click at [548, 311] on button "Cancelar" at bounding box center [501, 297] width 198 height 34
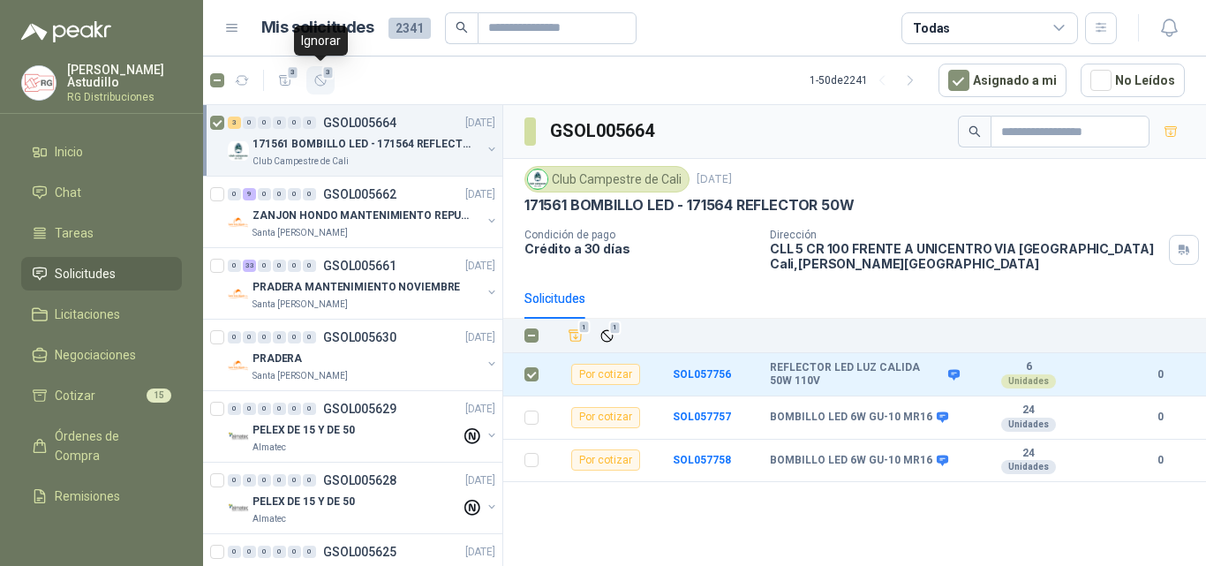
click at [320, 83] on icon "button" at bounding box center [320, 80] width 15 height 15
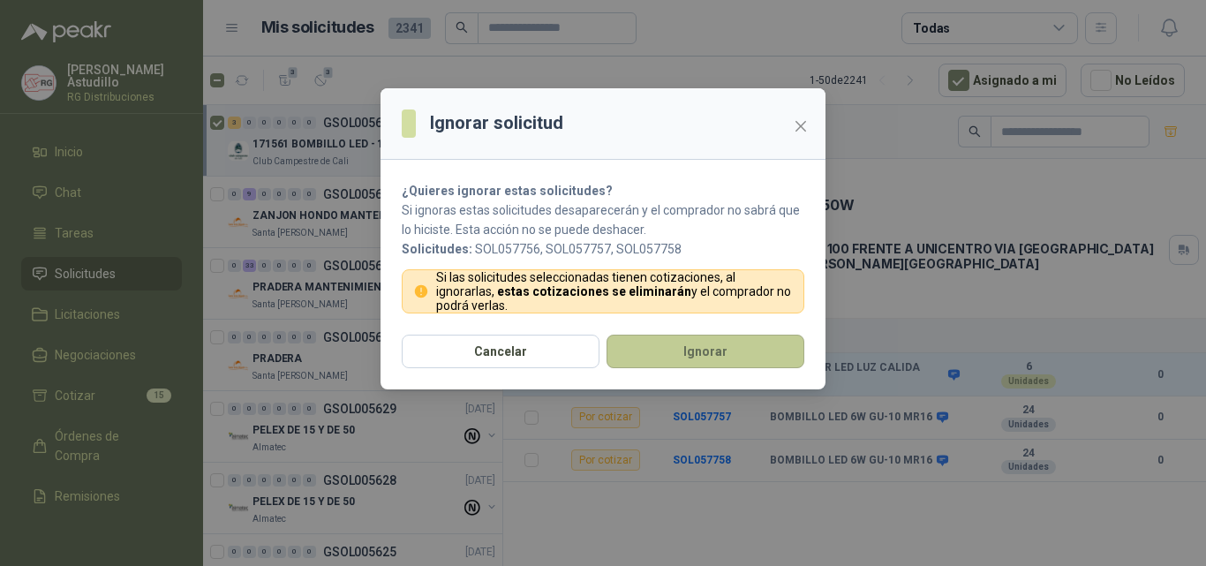
click at [665, 357] on button "Ignorar" at bounding box center [705, 352] width 198 height 34
